Goal: Information Seeking & Learning: Learn about a topic

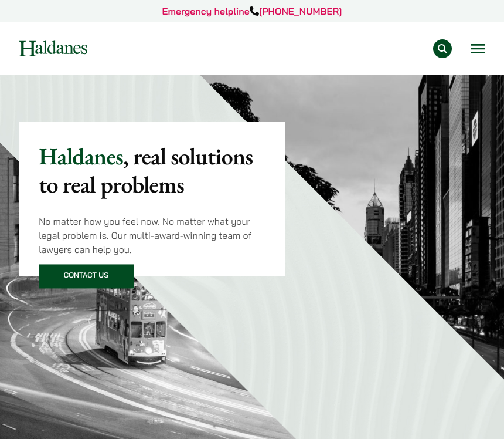
click at [47, 47] on img at bounding box center [53, 48] width 69 height 16
click at [478, 44] on button "Open menu" at bounding box center [478, 48] width 14 height 9
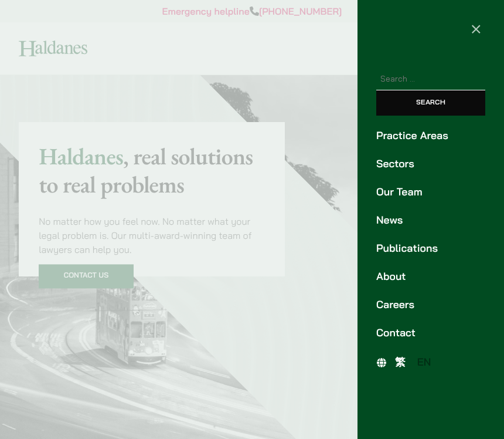
click at [381, 300] on link "Careers" at bounding box center [430, 305] width 109 height 16
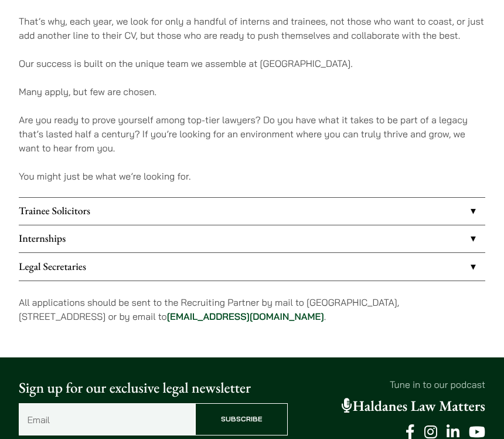
scroll to position [835, 0]
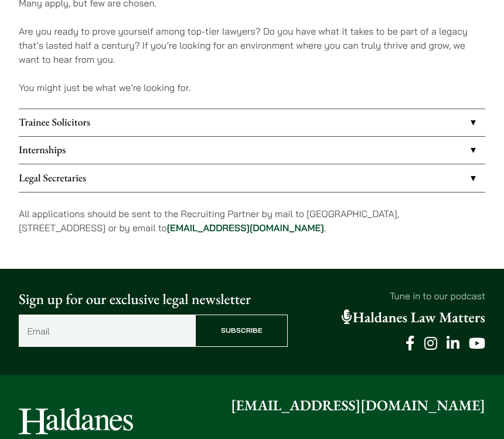
click at [141, 152] on link "Internships" at bounding box center [252, 150] width 467 height 27
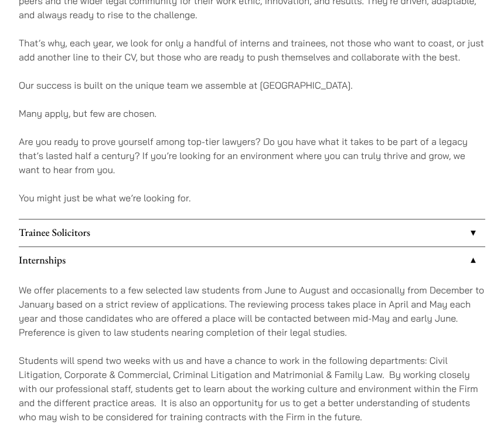
scroll to position [755, 0]
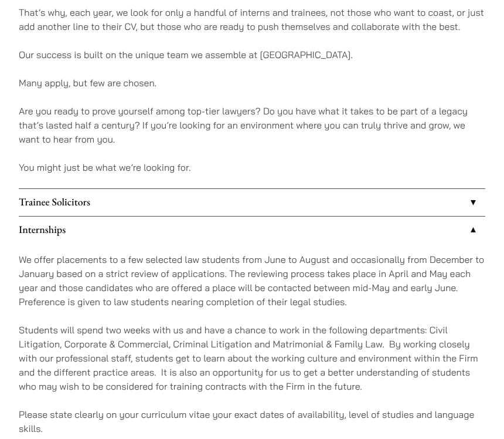
click at [108, 195] on link "Trainee Solicitors" at bounding box center [252, 202] width 467 height 27
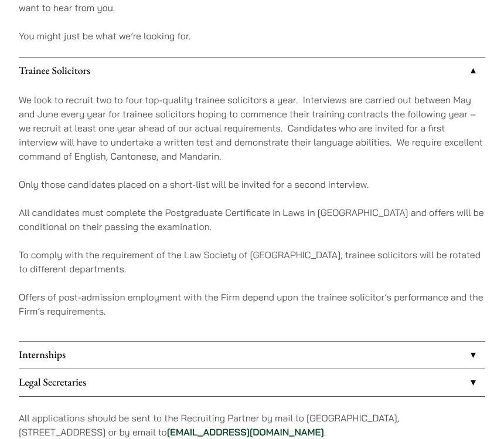
scroll to position [914, 0]
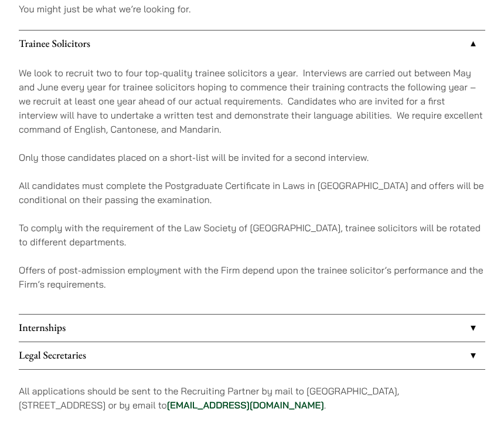
click at [145, 50] on link "Trainee Solicitors" at bounding box center [252, 43] width 467 height 27
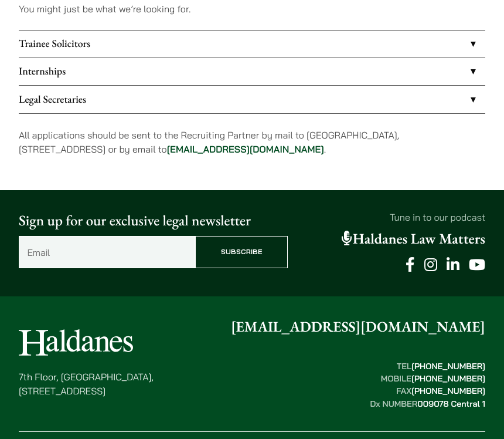
click at [132, 69] on link "Internships" at bounding box center [252, 71] width 467 height 27
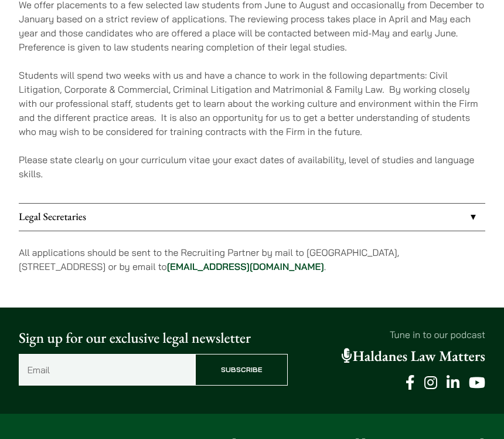
scroll to position [1039, 0]
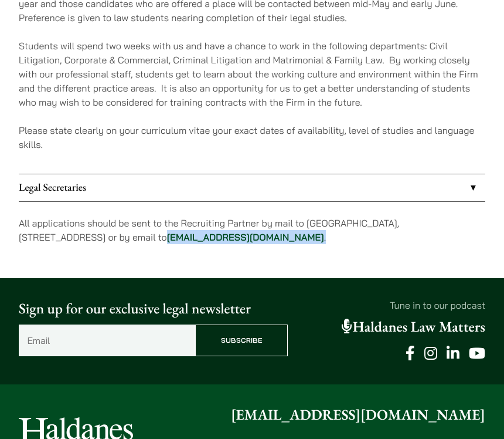
drag, startPoint x: 315, startPoint y: 242, endPoint x: 196, endPoint y: 242, distance: 119.6
click at [196, 242] on p "All applications should be sent to the Recruiting Partner by mail to 7th Floor,…" at bounding box center [252, 230] width 467 height 28
copy p "career@haldanes.com ."
click at [124, 76] on p "Students will spend two weeks with us and have a chance to work in the followin…" at bounding box center [252, 74] width 467 height 70
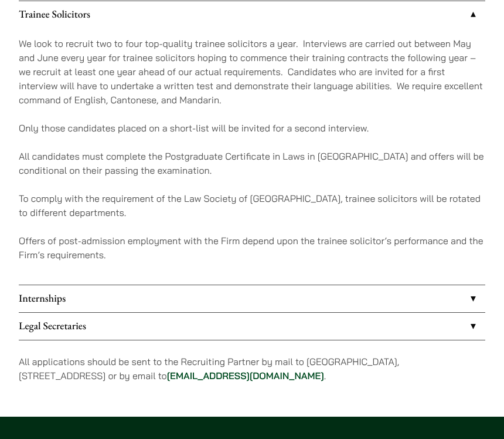
scroll to position [943, 0]
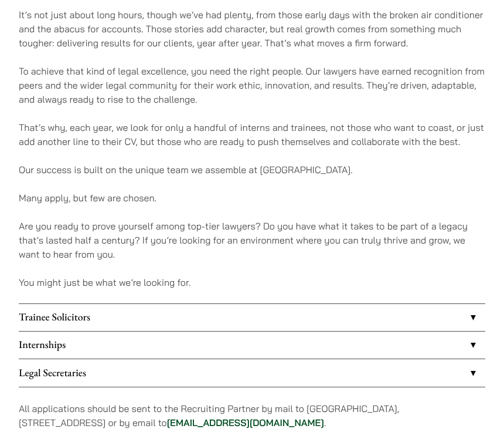
scroll to position [671, 0]
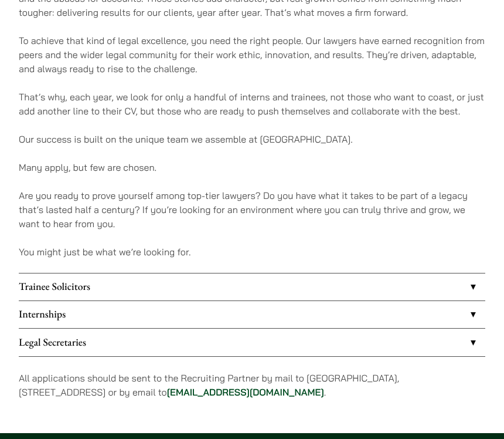
click at [117, 279] on link "Trainee Solicitors" at bounding box center [252, 286] width 467 height 27
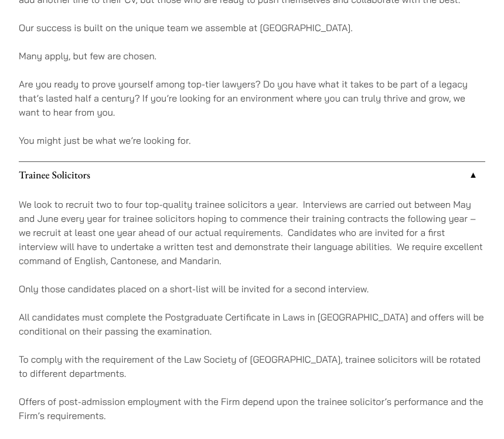
scroll to position [790, 0]
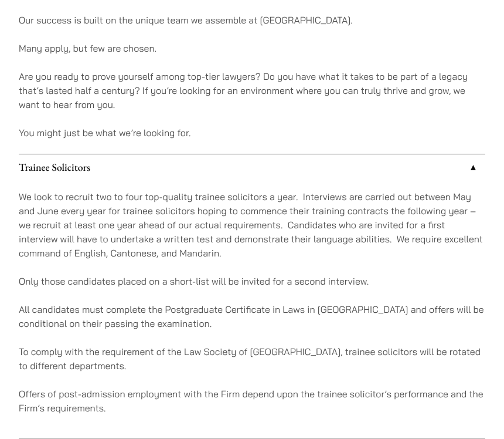
click at [120, 174] on link "Trainee Solicitors" at bounding box center [252, 167] width 467 height 27
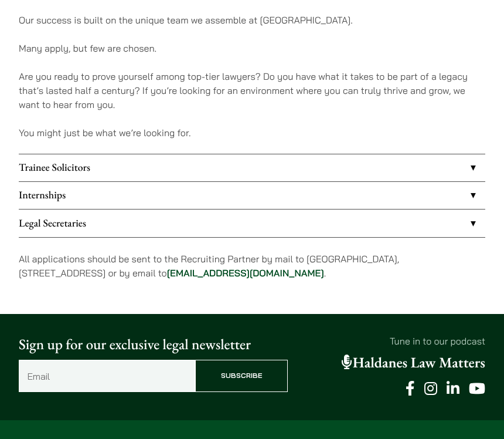
click at [98, 194] on link "Internships" at bounding box center [252, 195] width 467 height 27
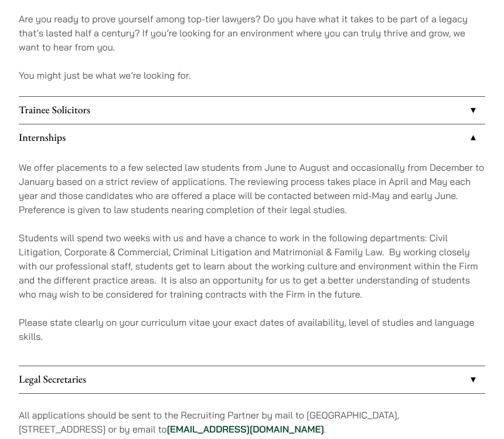
scroll to position [966, 0]
